Goal: Task Accomplishment & Management: Manage account settings

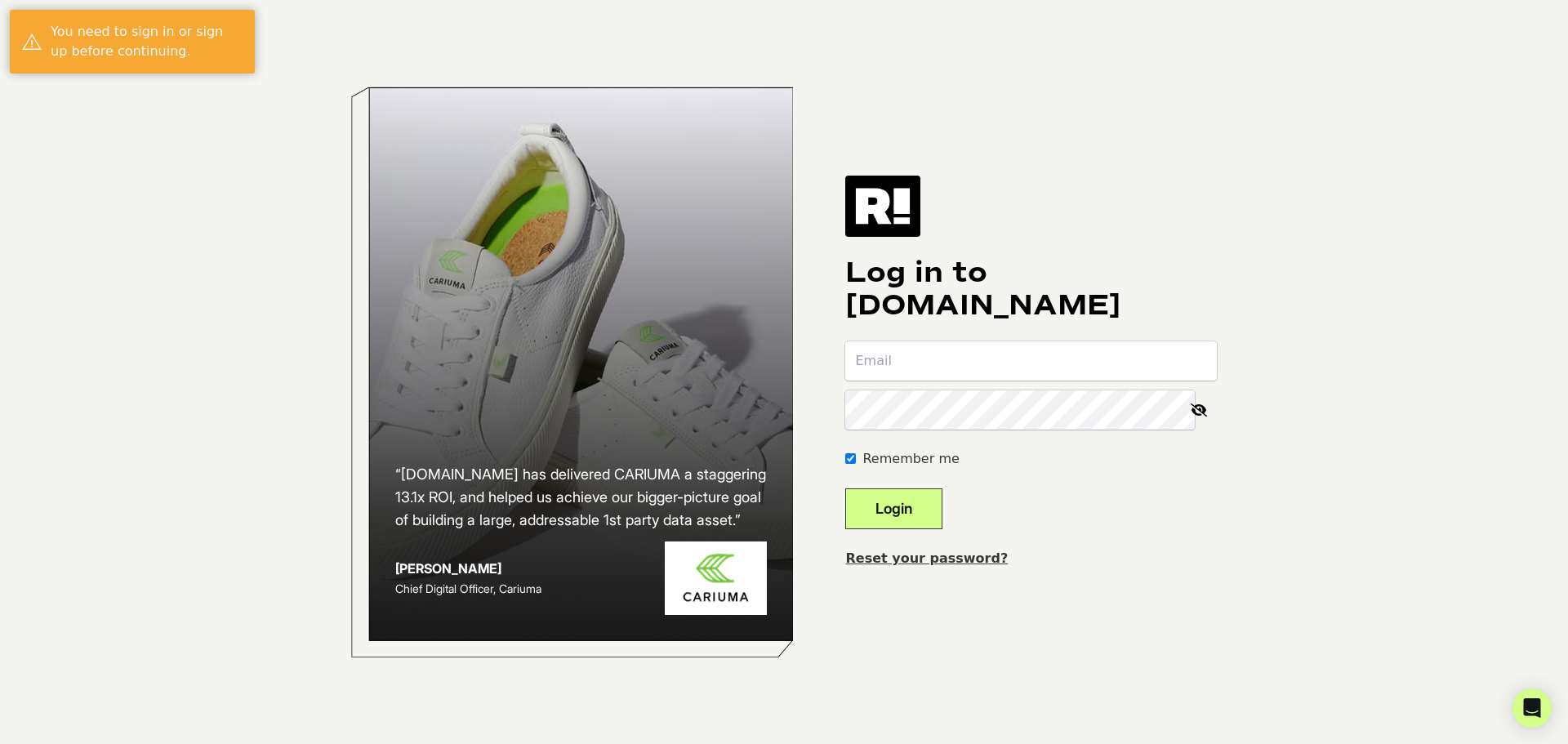
type input "azhar.salim@hivemedia.com"
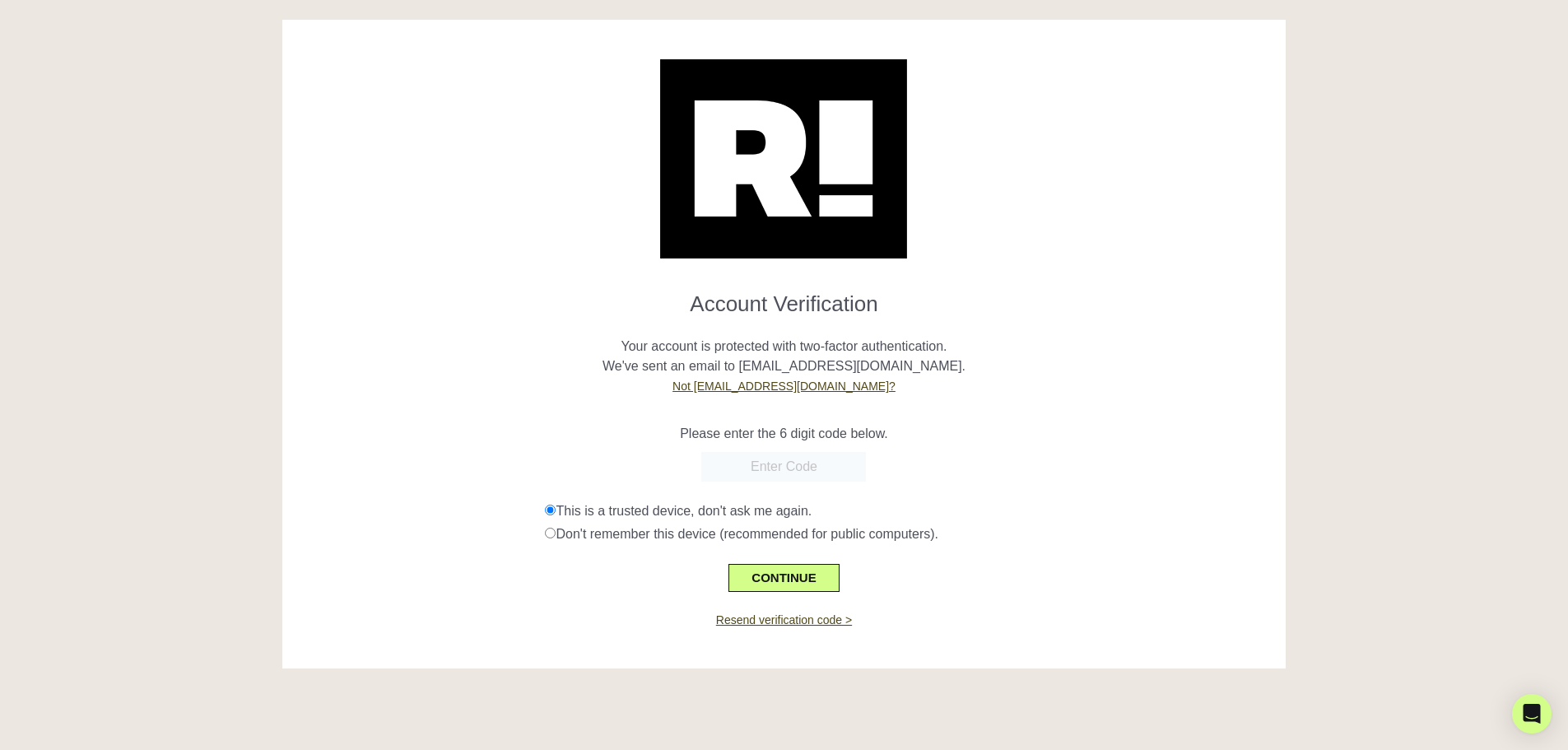
click at [623, 579] on div "CONTINUE" at bounding box center [784, 568] width 979 height 48
click at [799, 446] on form "Account Verification Your account is protected with two-factor authentication. …" at bounding box center [784, 434] width 979 height 314
click at [788, 461] on input "text" at bounding box center [783, 466] width 165 height 29
paste input "871818"
type input "871818"
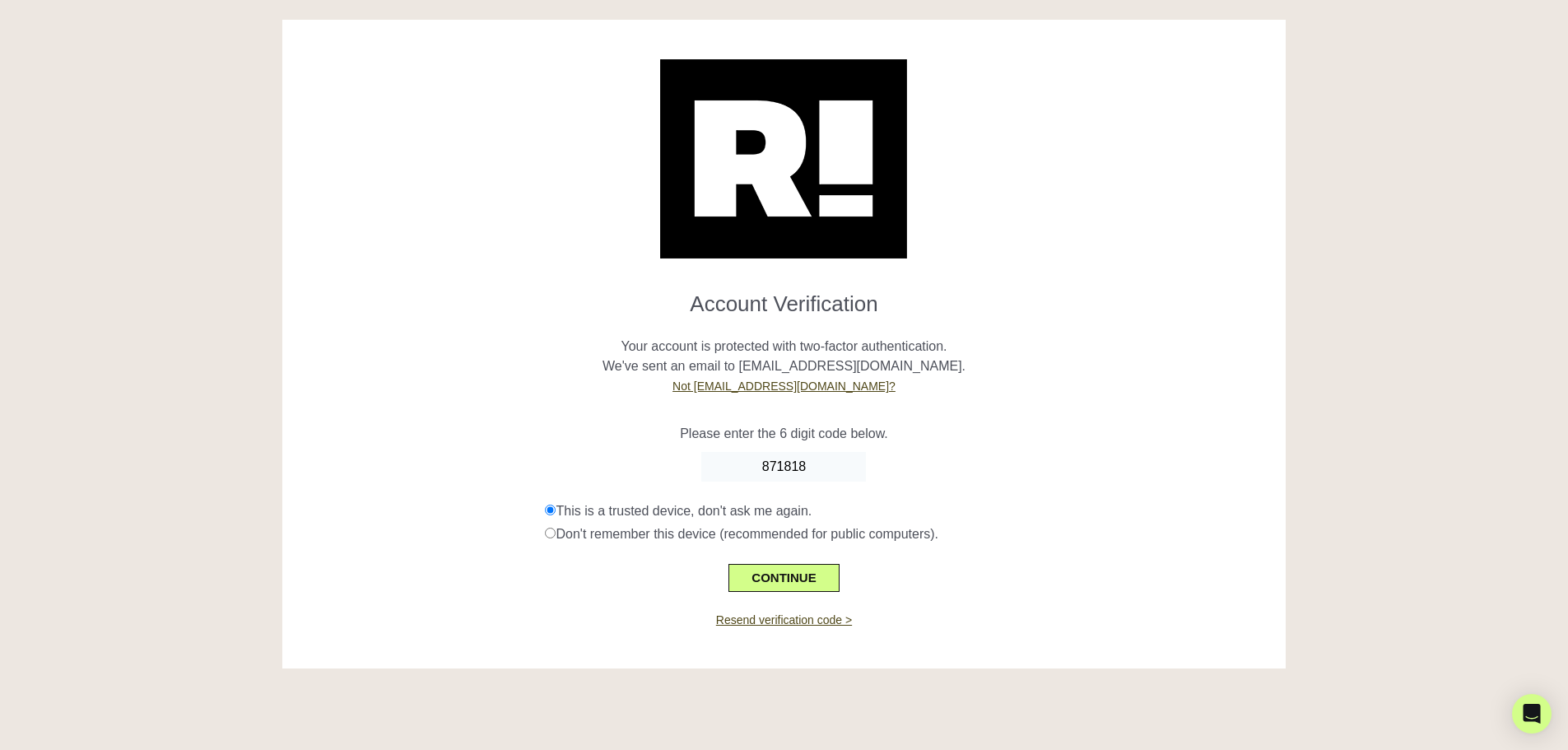
drag, startPoint x: 1057, startPoint y: 464, endPoint x: 981, endPoint y: 488, distance: 79.7
click at [1053, 464] on div "871818" at bounding box center [784, 466] width 979 height 29
click at [738, 573] on button "CONTINUE" at bounding box center [783, 578] width 110 height 28
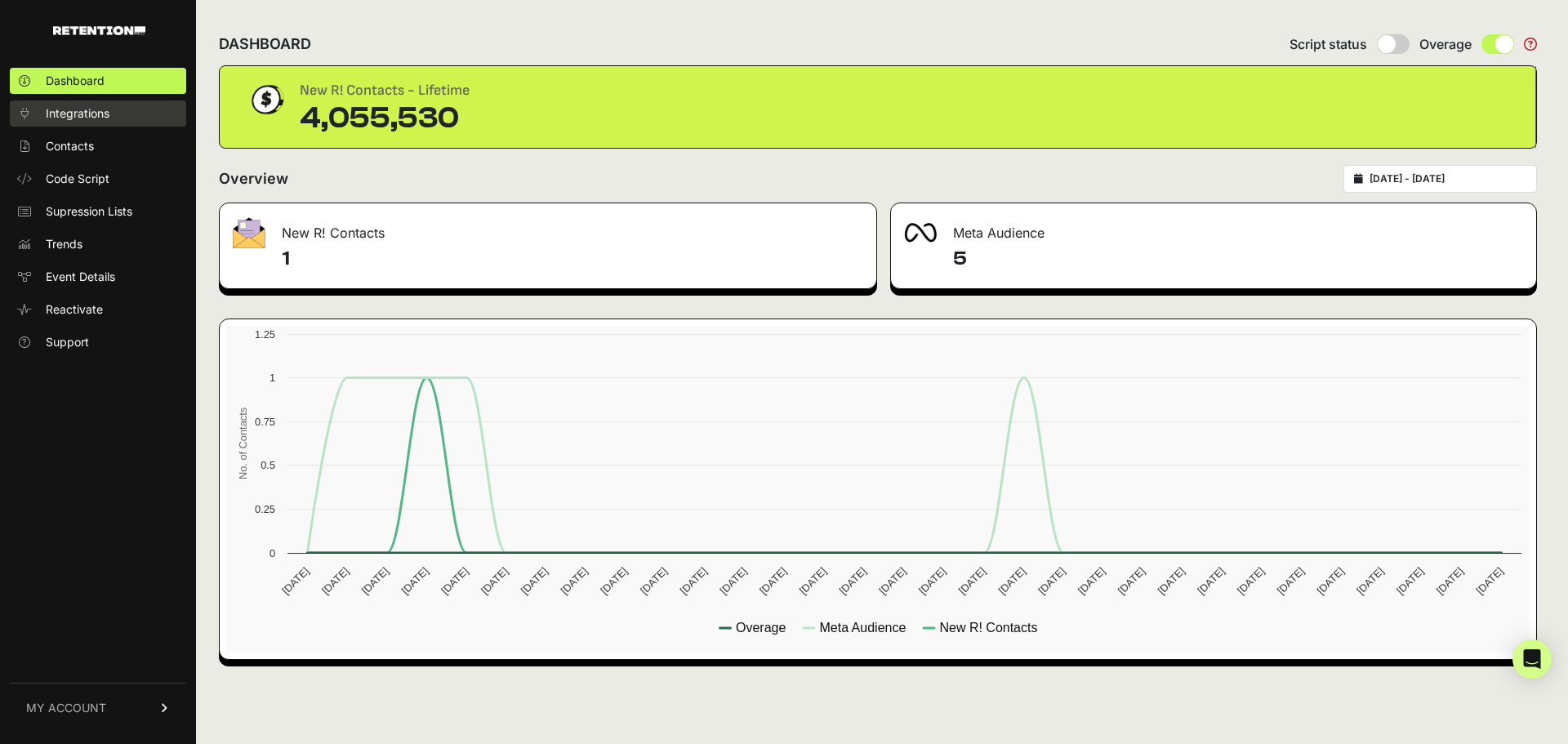
click at [100, 115] on span "Integrations" at bounding box center [77, 114] width 64 height 17
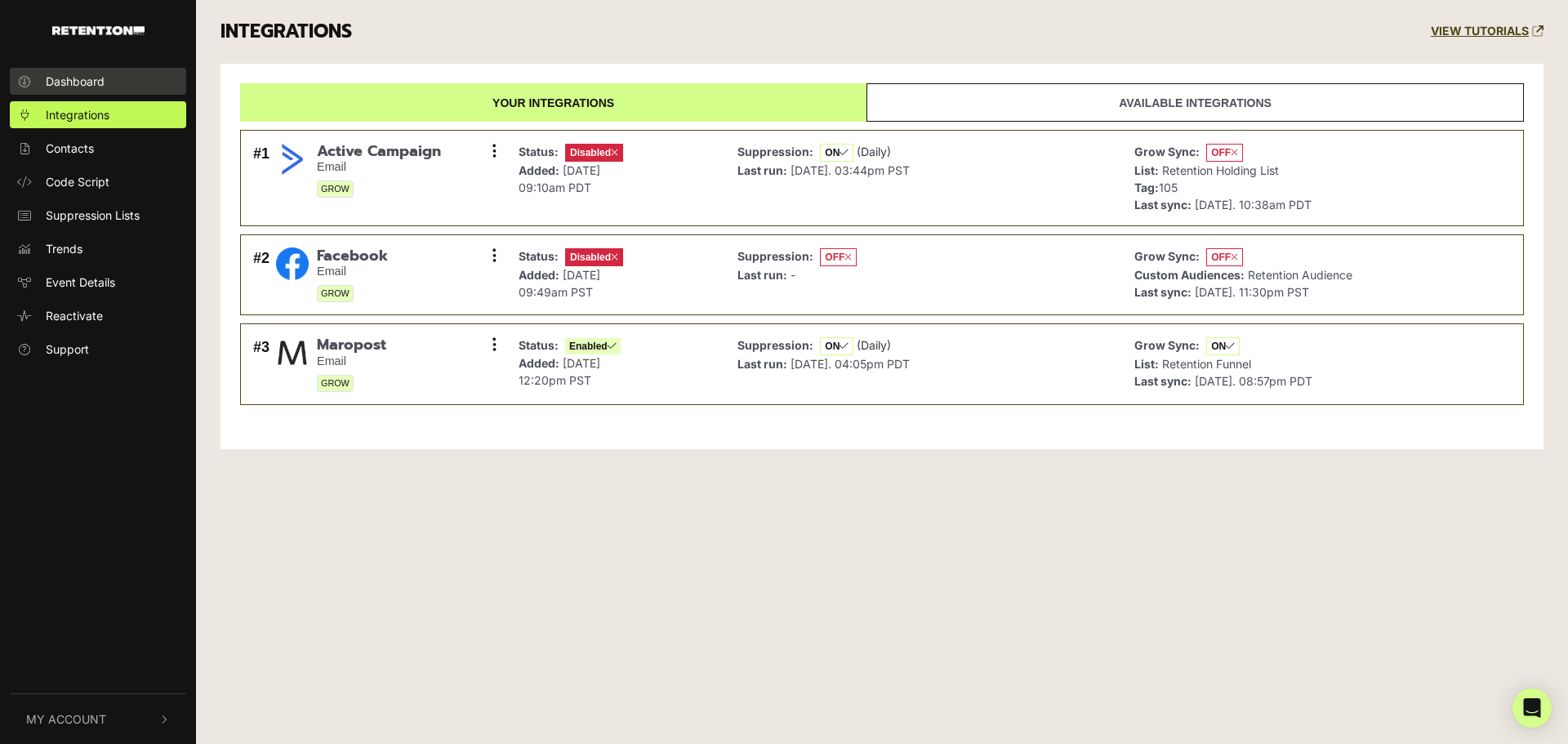
click at [75, 86] on span "Dashboard" at bounding box center [75, 81] width 59 height 17
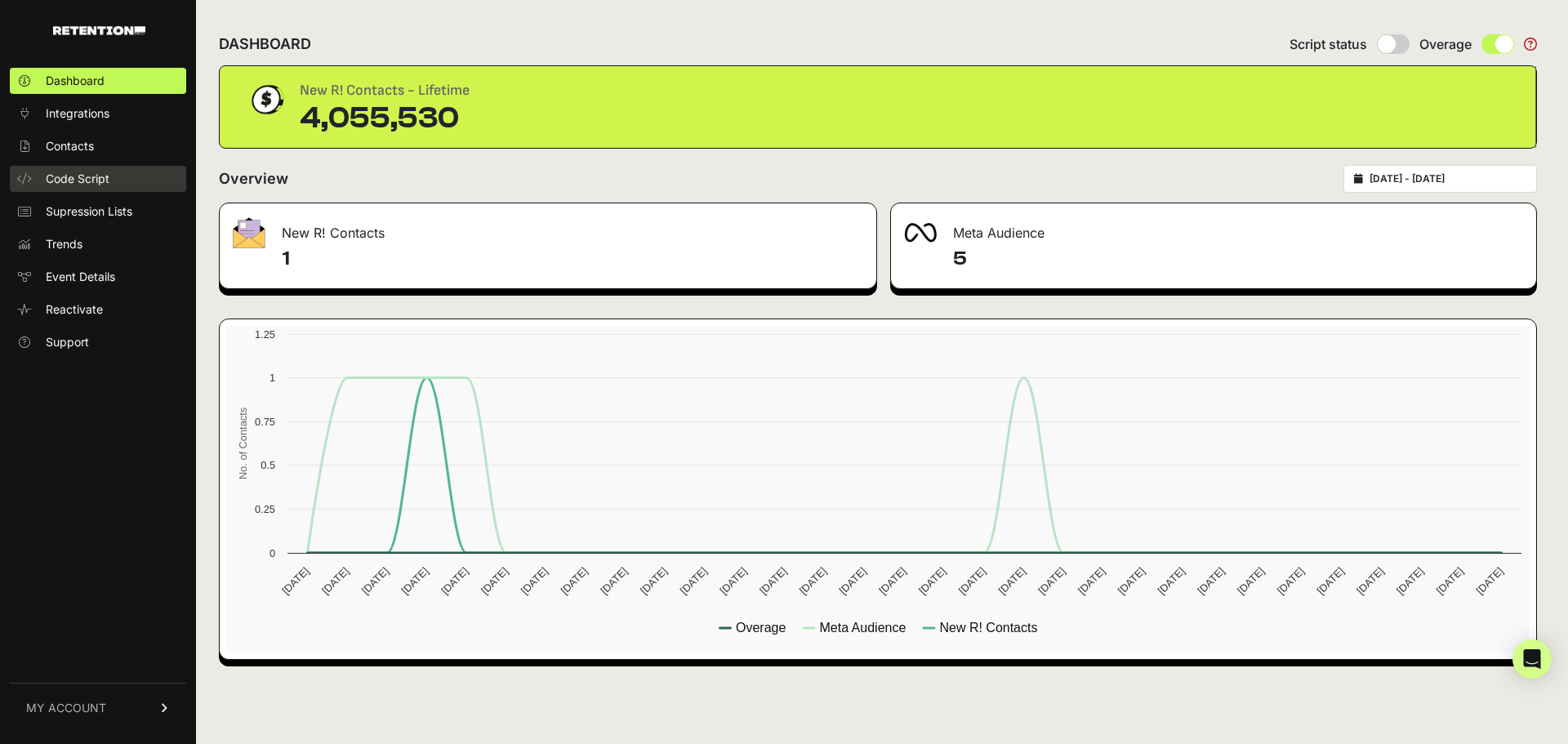
click at [66, 182] on span "Code Script" at bounding box center [77, 179] width 64 height 17
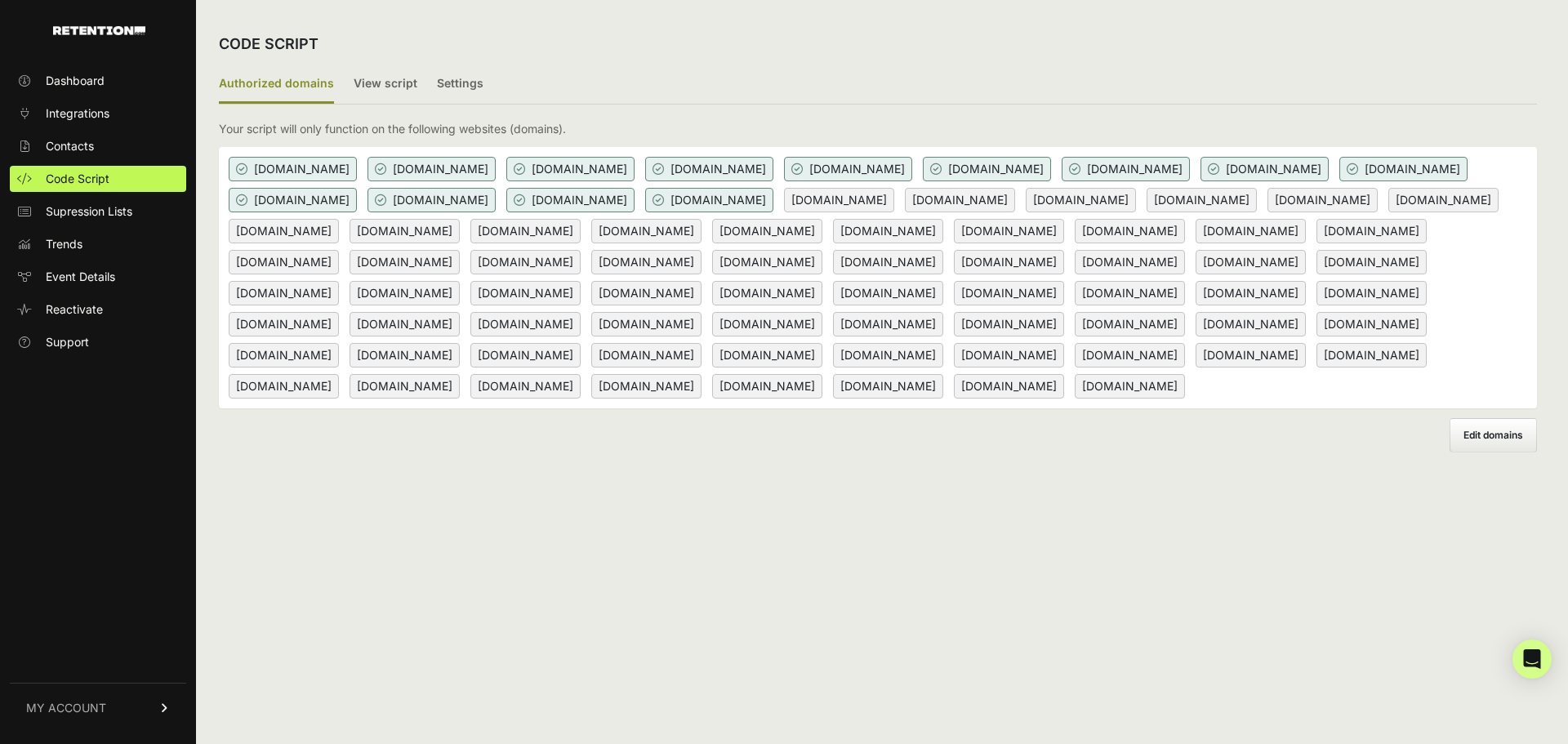
click at [1517, 409] on div "[DOMAIN_NAME] [DOMAIN_NAME] [DOMAIN_NAME] [DOMAIN_NAME] [DOMAIN_NAME] [DOMAIN_N…" at bounding box center [878, 277] width 1318 height 262
click at [1503, 409] on div "[DOMAIN_NAME] [DOMAIN_NAME] [DOMAIN_NAME] [DOMAIN_NAME] [DOMAIN_NAME] [DOMAIN_N…" at bounding box center [878, 277] width 1318 height 262
click at [1487, 441] on span "Edit domains" at bounding box center [1493, 434] width 60 height 12
click at [0, 0] on input "Add domain" at bounding box center [0, 0] width 0 height 0
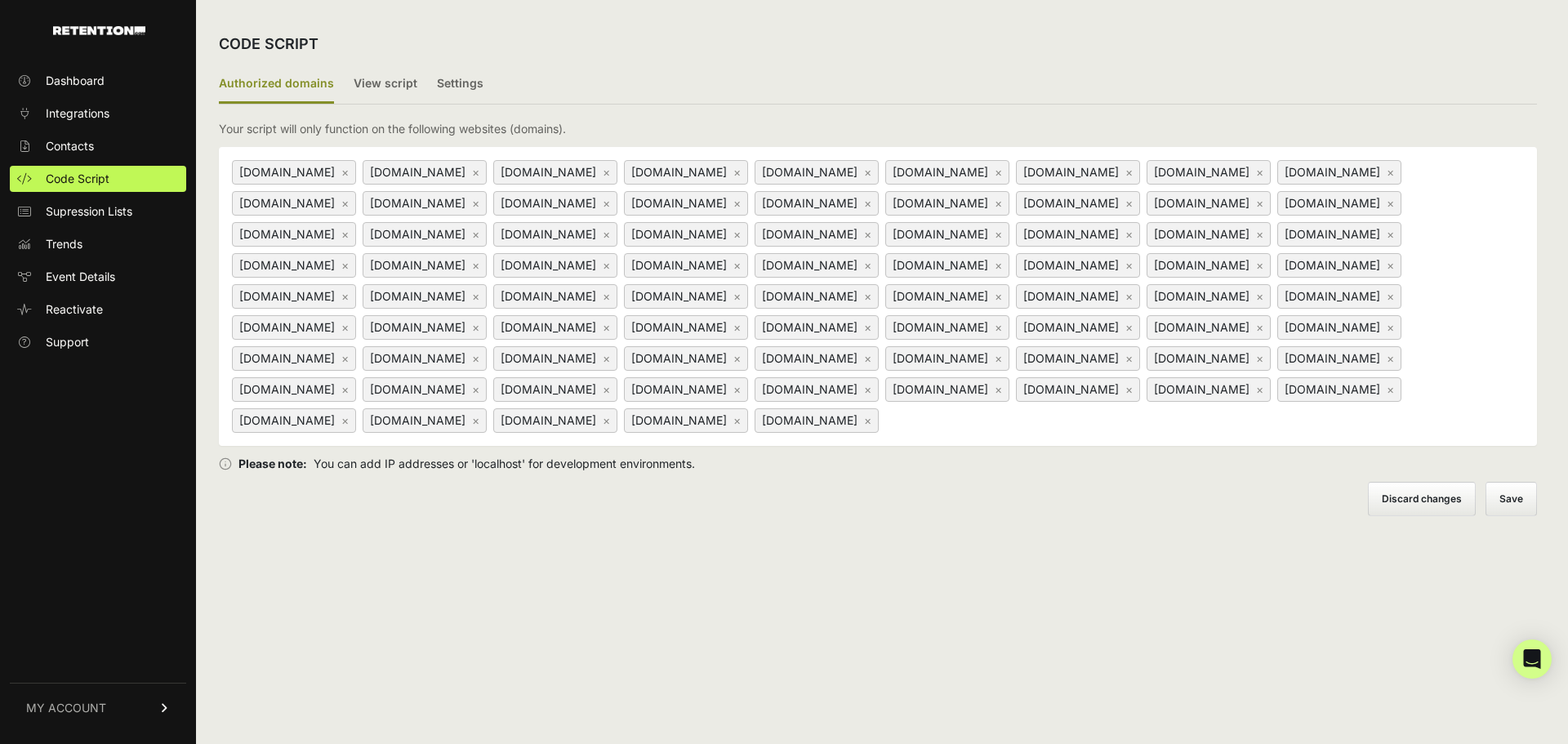
click at [1086, 429] on input at bounding box center [984, 420] width 204 height 20
paste input "www.moneymapz.com"
type input "www.moneymapz.com"
click at [1505, 516] on button "Save" at bounding box center [1512, 498] width 50 height 32
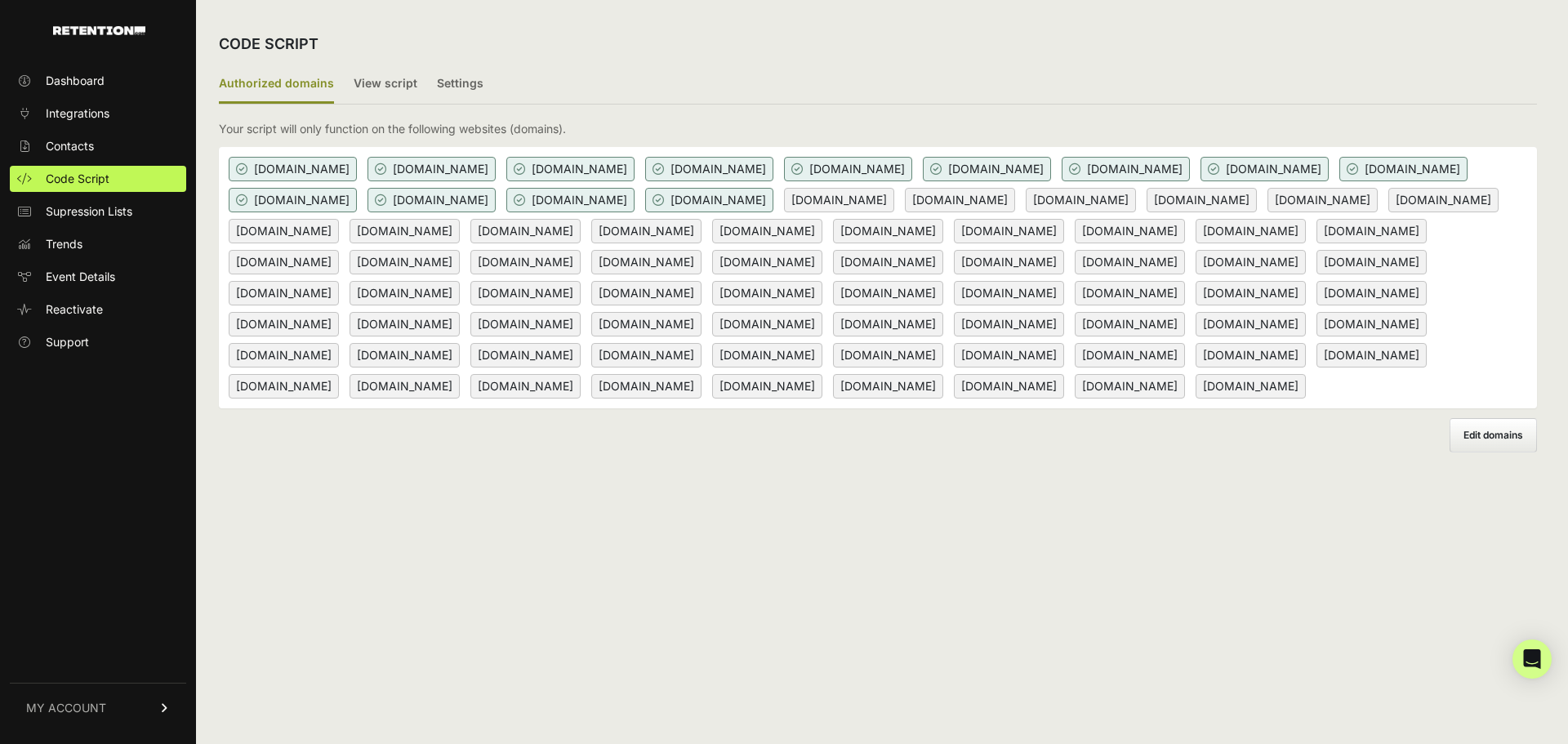
click at [78, 704] on span "MY ACCOUNT" at bounding box center [66, 708] width 80 height 17
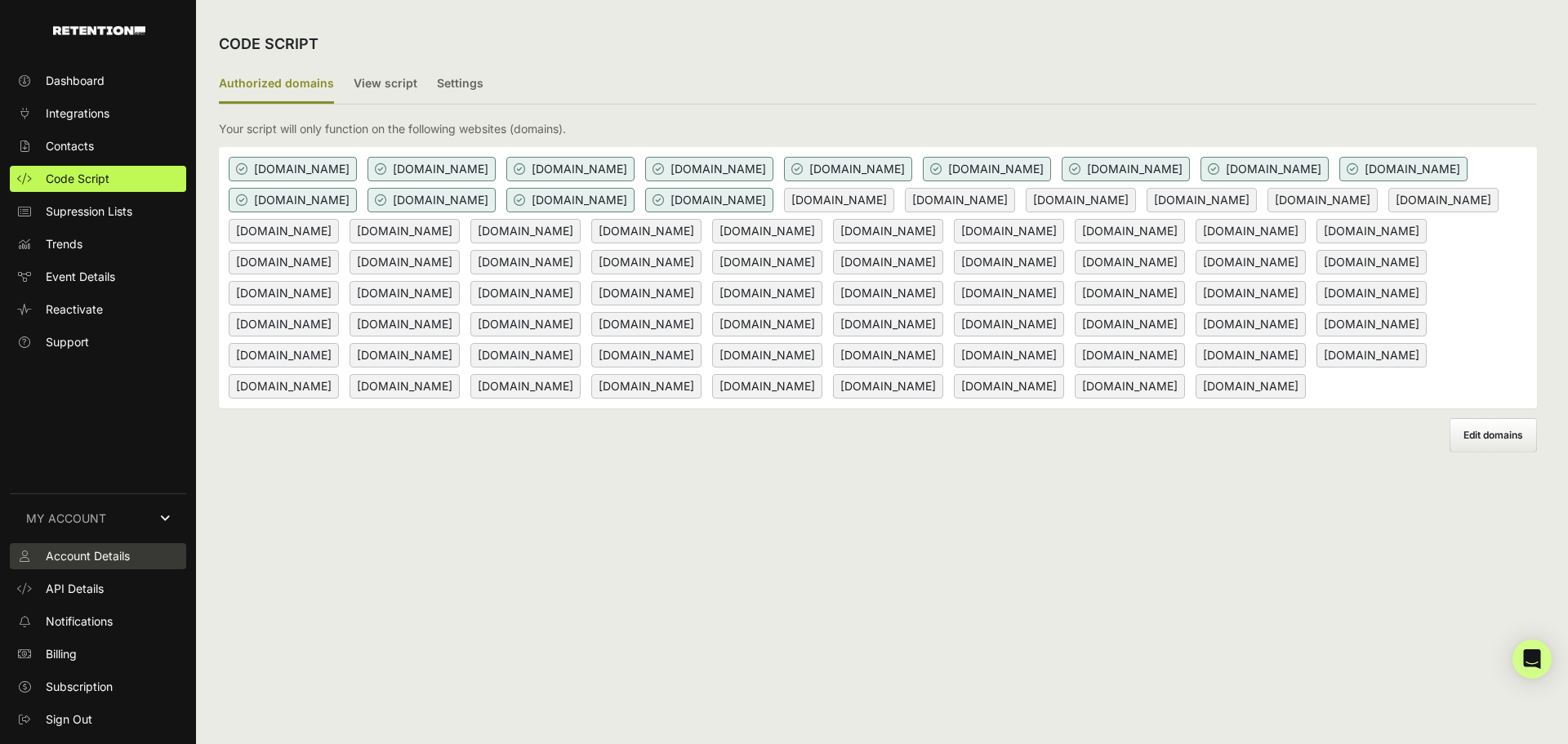
click at [88, 560] on span "Account Details" at bounding box center [87, 556] width 84 height 17
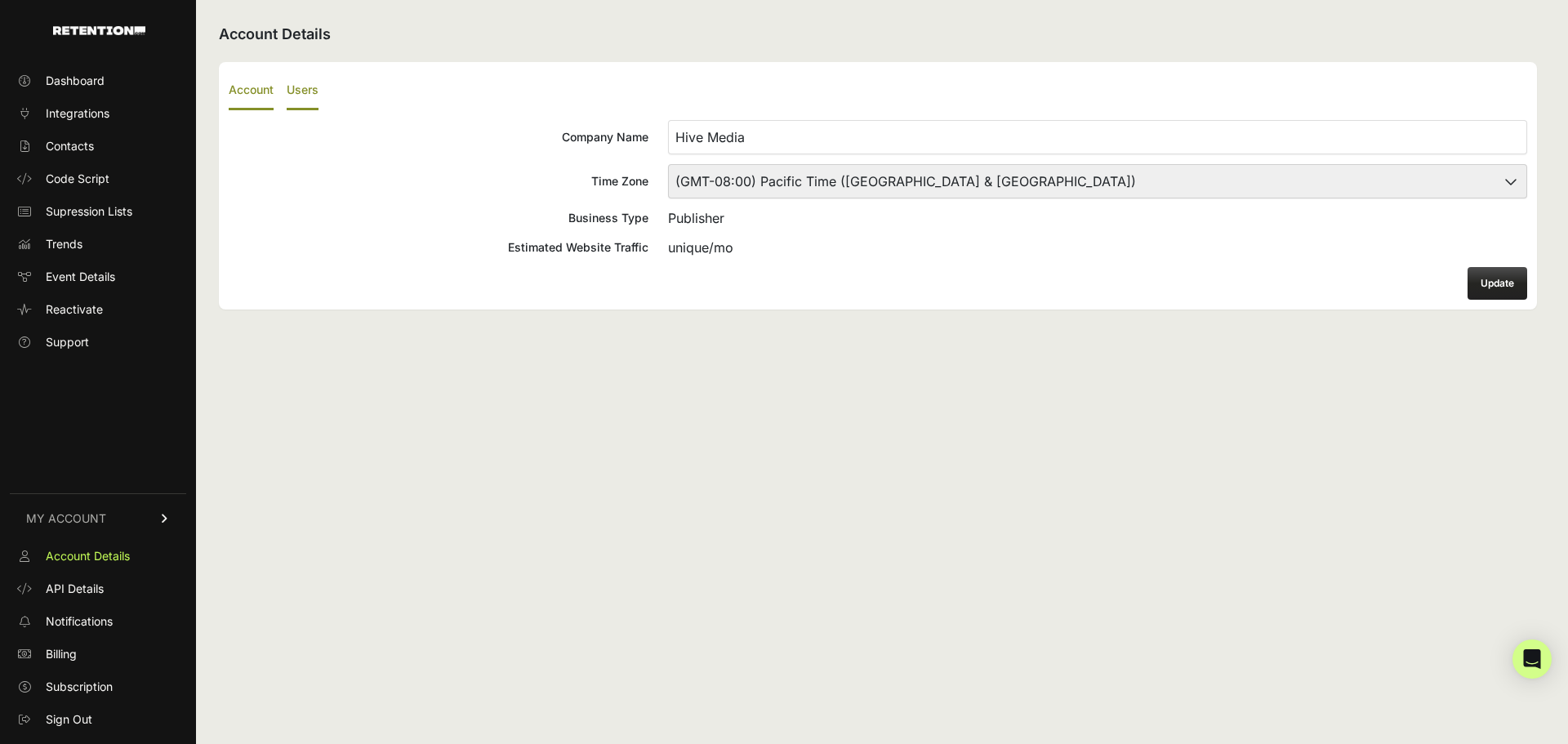
click at [317, 86] on label "Users" at bounding box center [302, 91] width 32 height 38
click at [0, 0] on input "Users" at bounding box center [0, 0] width 0 height 0
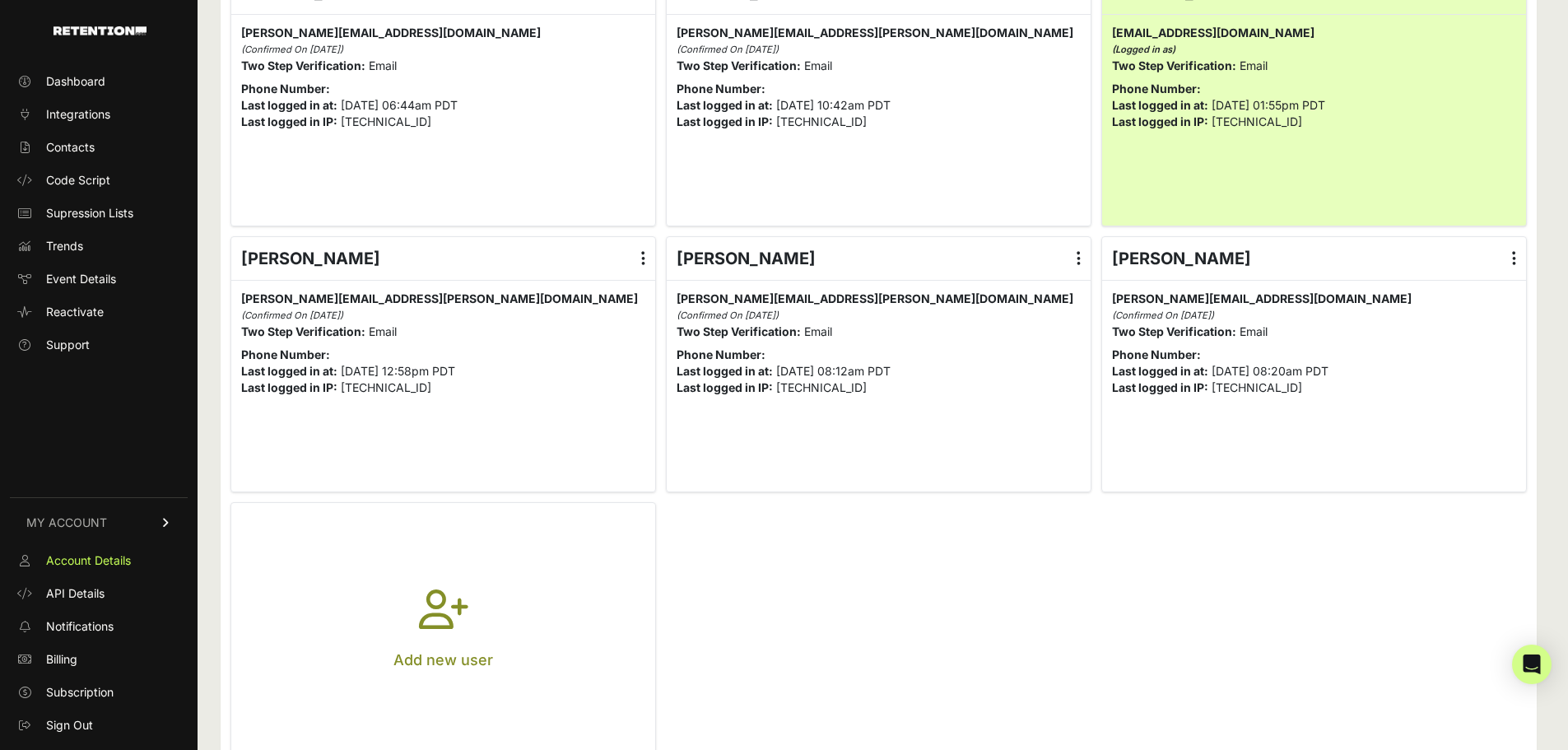
scroll to position [203, 0]
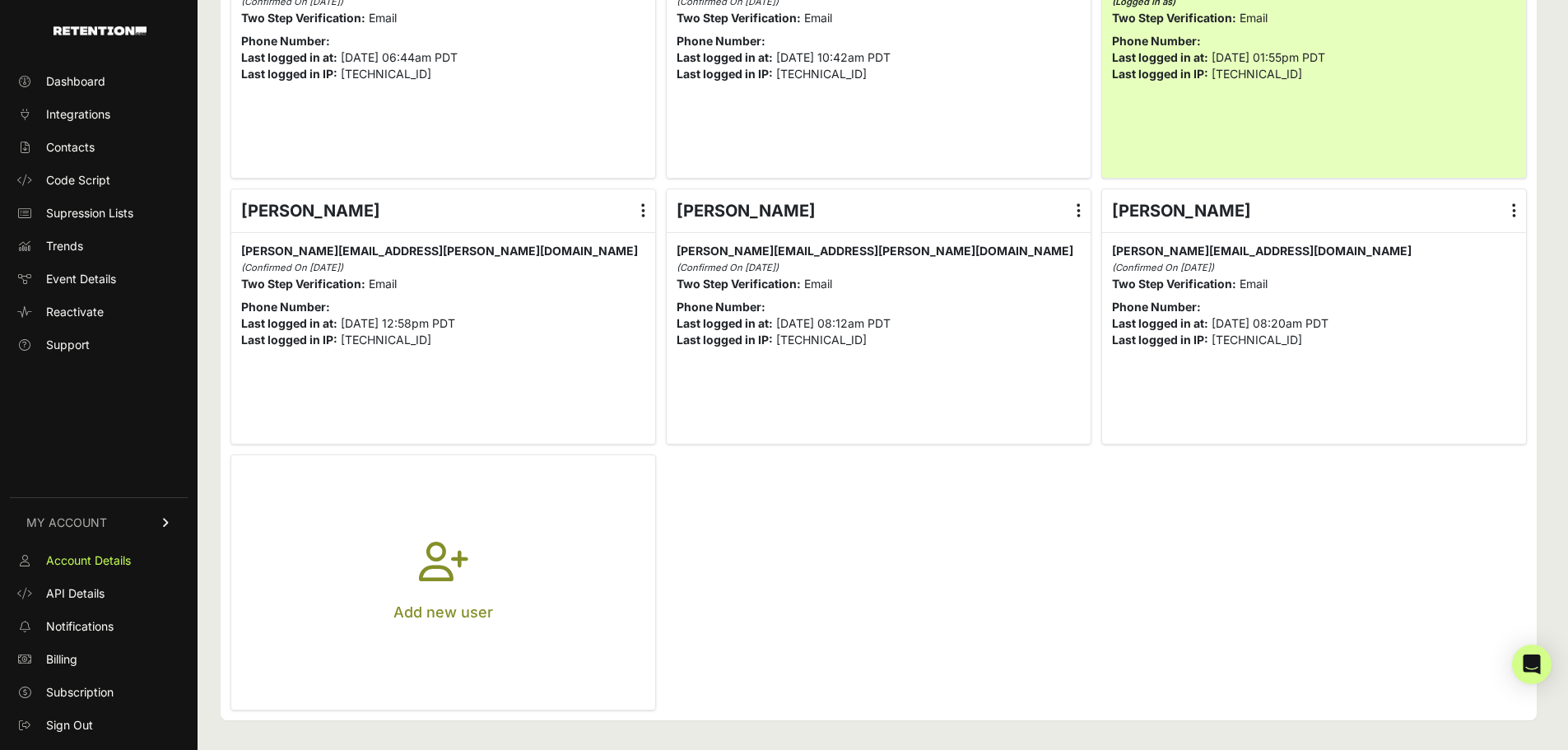
click at [439, 529] on button "Add new user" at bounding box center [443, 583] width 424 height 254
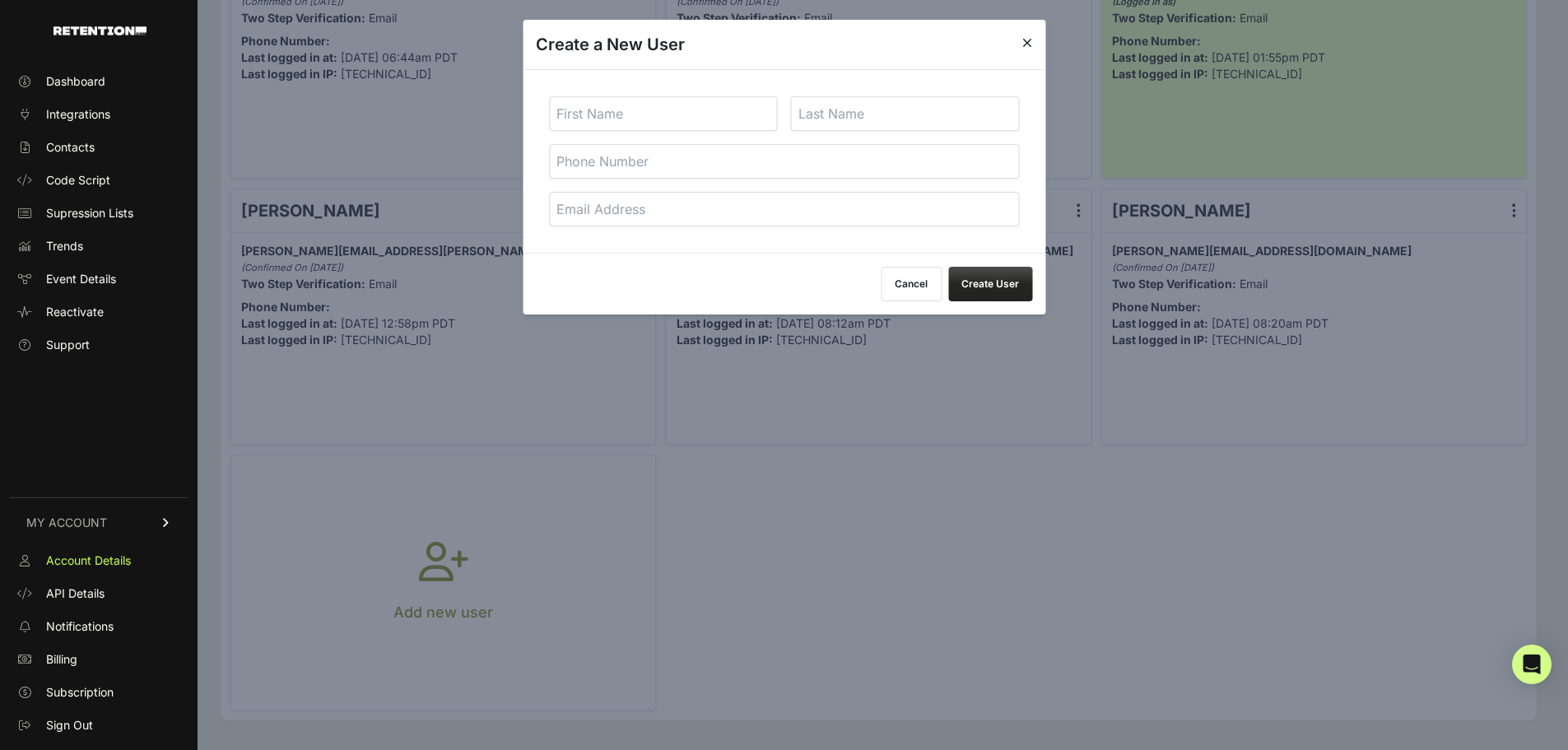
click at [715, 129] on input "text" at bounding box center [663, 113] width 228 height 34
type input "Hive"
type input "Engineering"
type input "[EMAIL_ADDRESS][DOMAIN_NAME]"
click at [1002, 285] on button "Create User" at bounding box center [990, 284] width 84 height 34
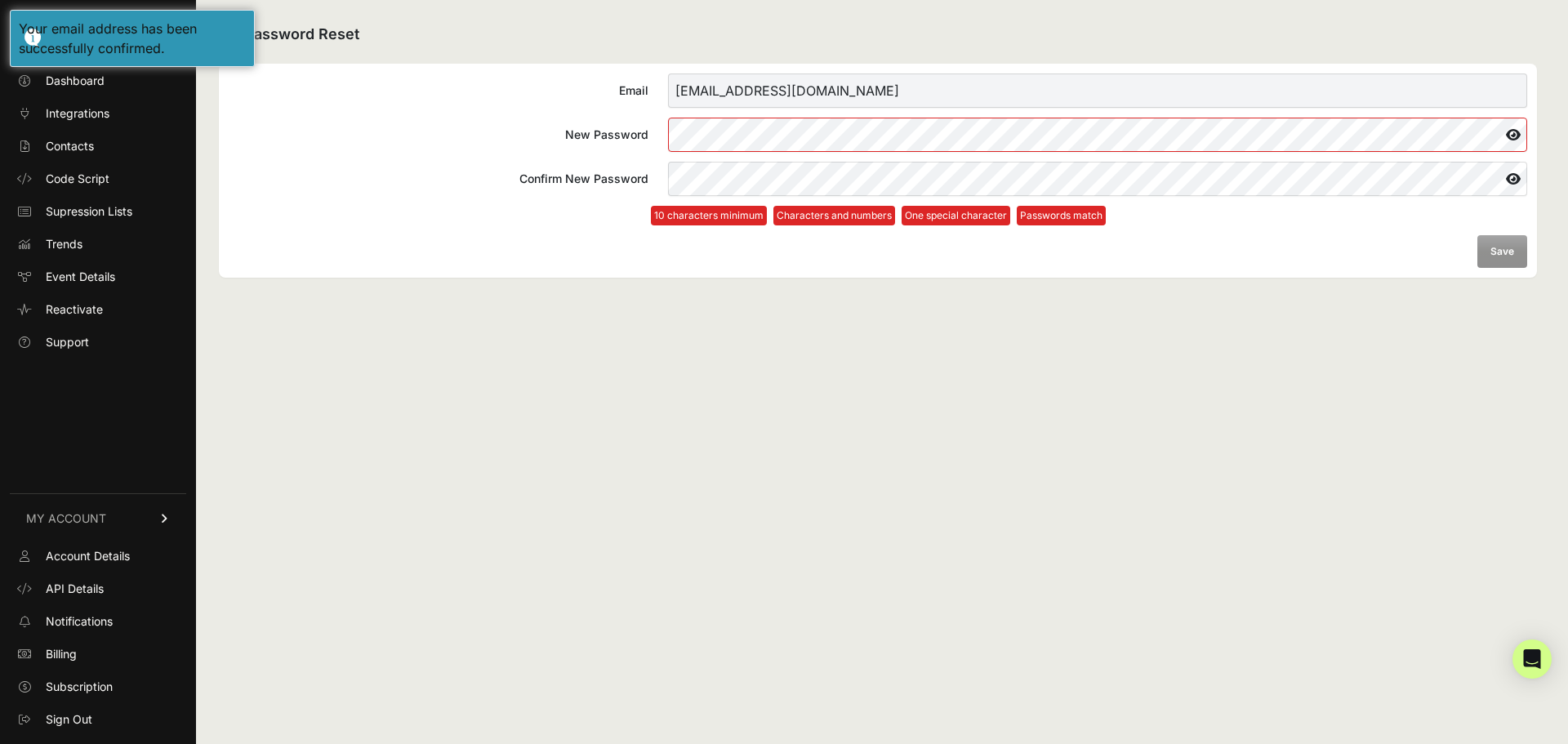
click at [1288, 50] on div "Password Reset Email engineering@hivemedia.com New Password Confirm New Passwor…" at bounding box center [878, 372] width 1364 height 744
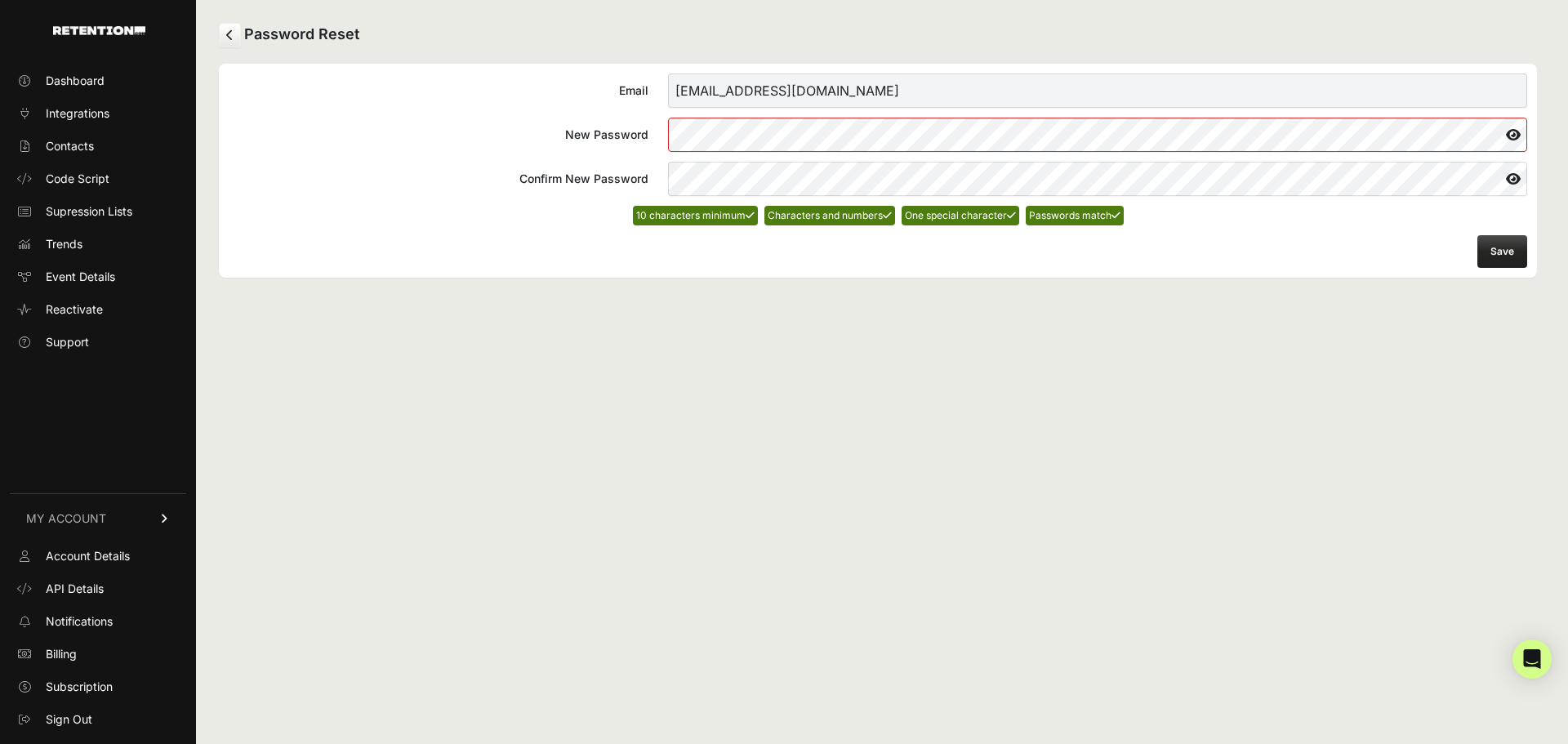
click at [1075, 69] on div "Email engineering@hivemedia.com New Password Confirm New Password 10 characters…" at bounding box center [878, 171] width 1318 height 214
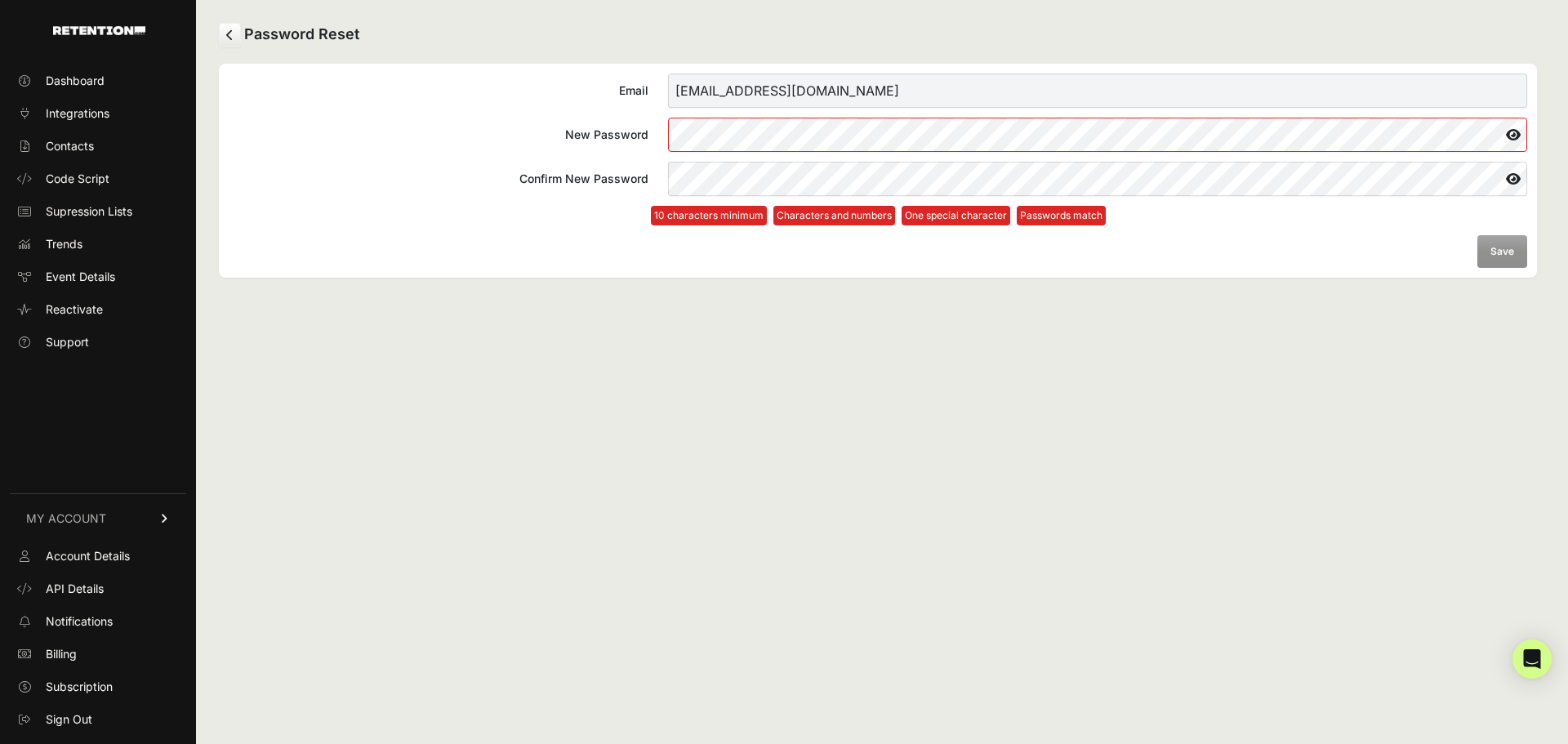
click at [933, 203] on form "Email engineering@hivemedia.com New Password Confirm New Password 10 characters…" at bounding box center [878, 171] width 1299 height 194
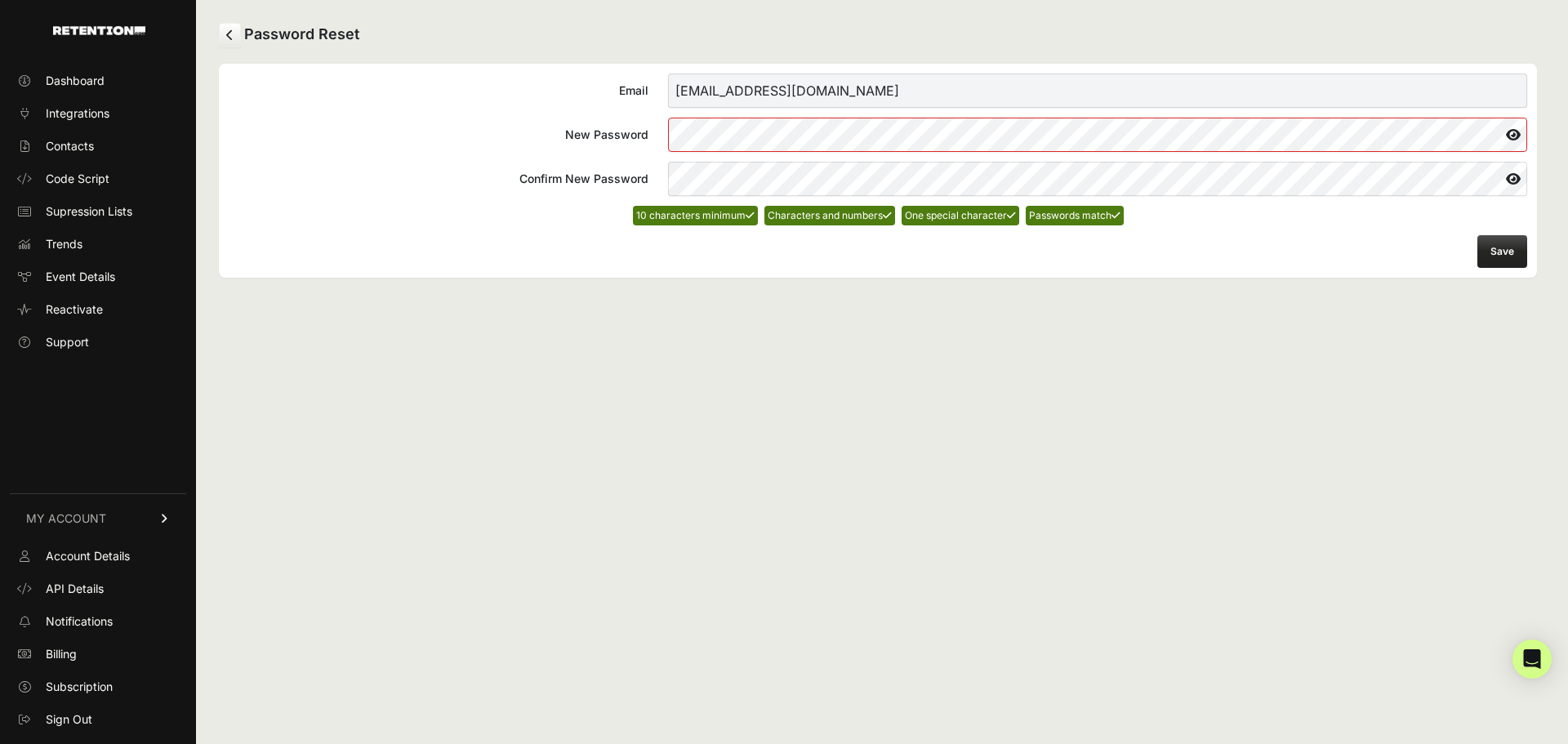
click at [1492, 257] on button "Save" at bounding box center [1502, 251] width 50 height 32
